Goal: Task Accomplishment & Management: Manage account settings

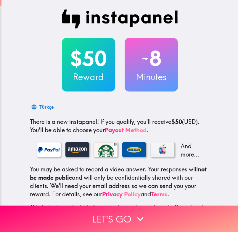
click at [90, 19] on img at bounding box center [120, 18] width 116 height 19
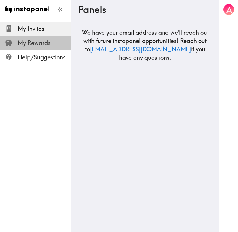
click at [25, 44] on span "My Rewards" at bounding box center [44, 43] width 53 height 8
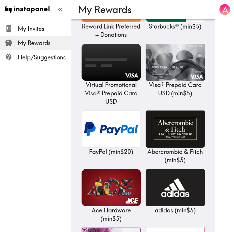
scroll to position [305, 0]
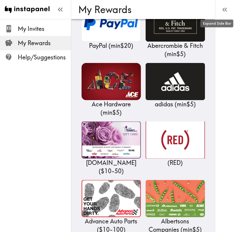
click at [224, 15] on button "A" at bounding box center [225, 10] width 12 height 12
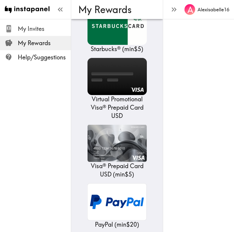
click at [11, 28] on icon at bounding box center [9, 29] width 8 height 8
